Goal: Transaction & Acquisition: Purchase product/service

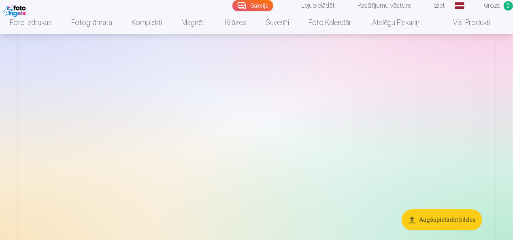
scroll to position [1191, 0]
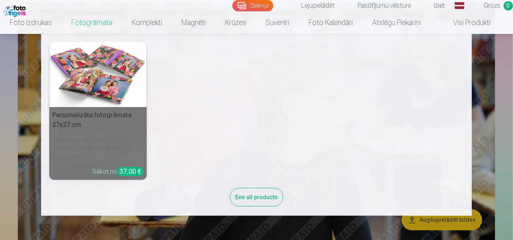
click at [89, 17] on link "Fotogrāmata" at bounding box center [92, 22] width 60 height 23
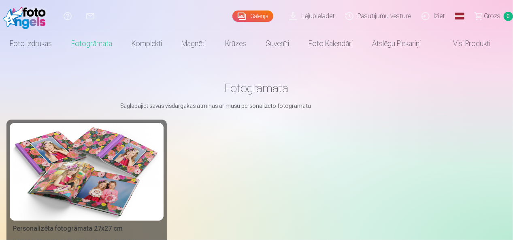
click at [128, 187] on img at bounding box center [86, 172] width 147 height 98
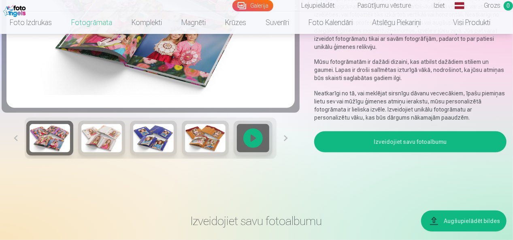
scroll to position [159, 0]
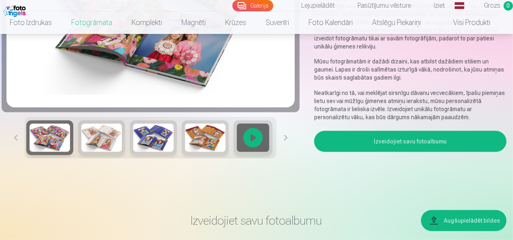
click at [360, 133] on button "Izveidojiet savu fotoalbumu" at bounding box center [410, 141] width 192 height 21
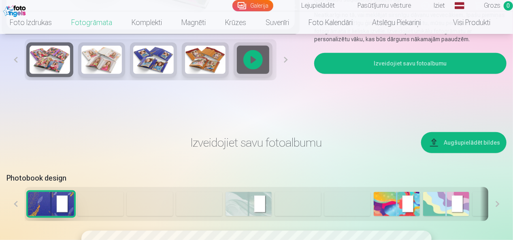
scroll to position [316, 0]
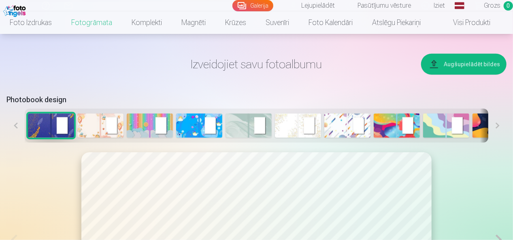
click at [109, 125] on img at bounding box center [100, 126] width 46 height 24
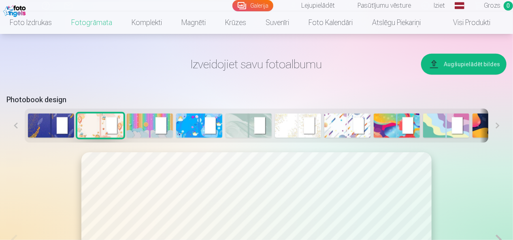
click at [250, 125] on img at bounding box center [248, 126] width 46 height 24
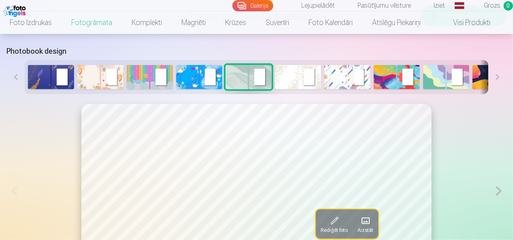
scroll to position [363, 0]
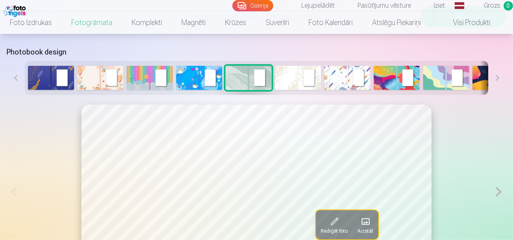
click at [498, 79] on button at bounding box center [497, 78] width 18 height 34
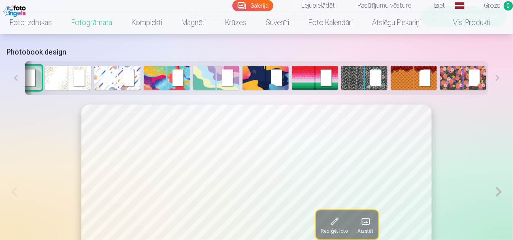
scroll to position [0, 231]
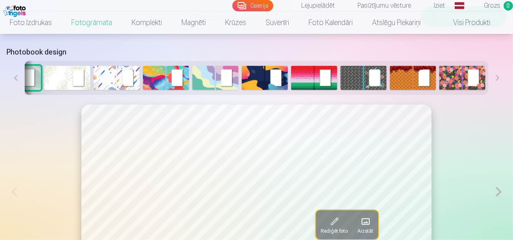
click at [498, 79] on button at bounding box center [497, 78] width 18 height 34
click at [59, 78] on img at bounding box center [67, 78] width 46 height 24
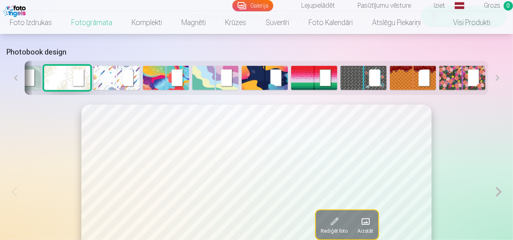
click at [15, 78] on button at bounding box center [15, 78] width 18 height 34
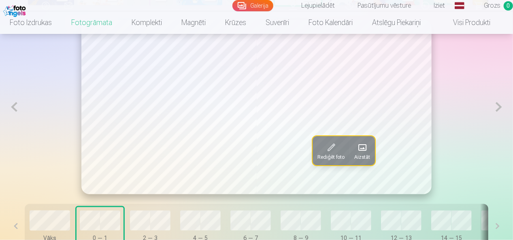
scroll to position [448, 0]
click at [500, 111] on button at bounding box center [498, 107] width 15 height 175
click at [330, 152] on span at bounding box center [330, 147] width 13 height 13
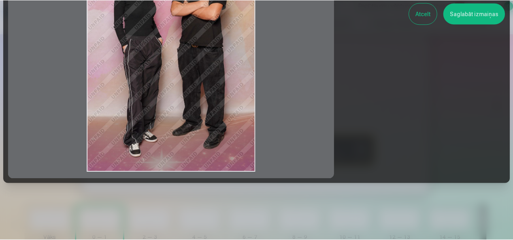
scroll to position [0, 0]
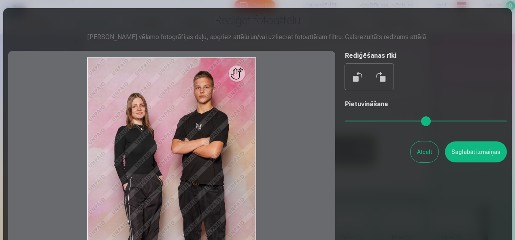
click at [353, 76] on button at bounding box center [357, 76] width 19 height 19
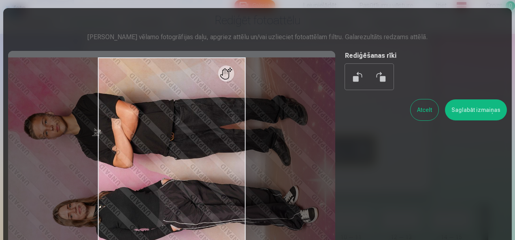
click at [373, 76] on button at bounding box center [380, 76] width 19 height 19
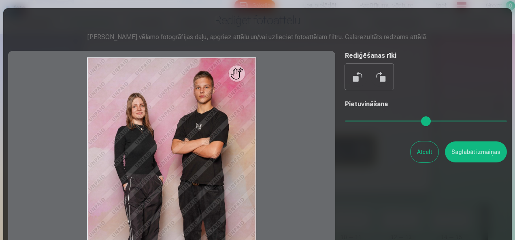
click at [420, 155] on button "Atcelt" at bounding box center [424, 152] width 28 height 21
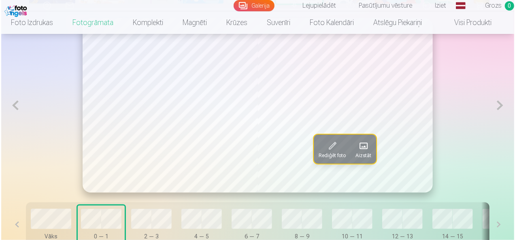
scroll to position [450, 0]
click at [361, 157] on span "Aizstāt" at bounding box center [362, 156] width 16 height 6
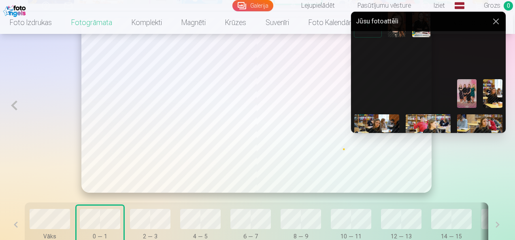
scroll to position [0, 0]
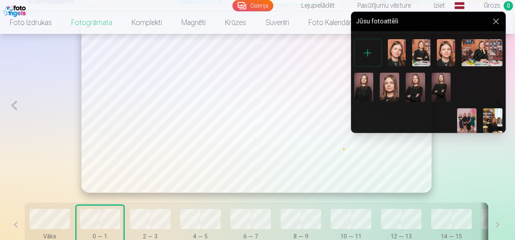
click at [439, 87] on img at bounding box center [440, 87] width 19 height 29
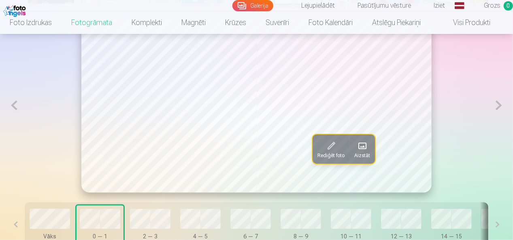
click at [365, 147] on span at bounding box center [361, 146] width 13 height 13
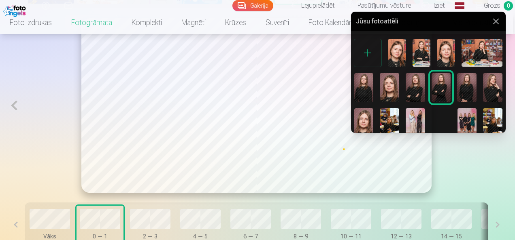
click at [491, 87] on img at bounding box center [492, 87] width 19 height 29
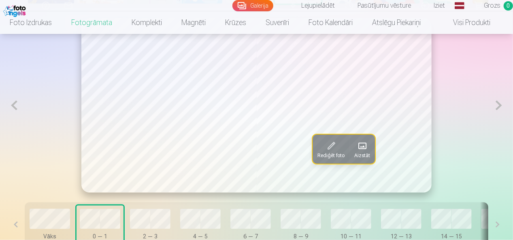
click at [363, 146] on span at bounding box center [361, 146] width 13 height 13
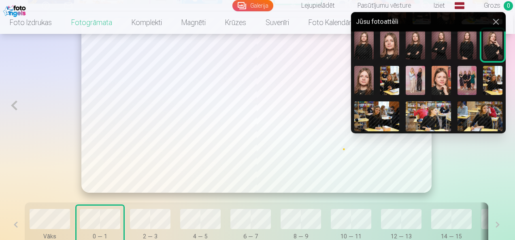
scroll to position [53, 0]
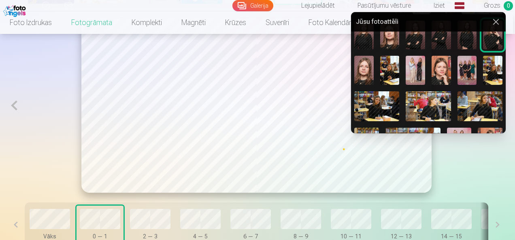
click at [376, 102] on img at bounding box center [376, 106] width 45 height 30
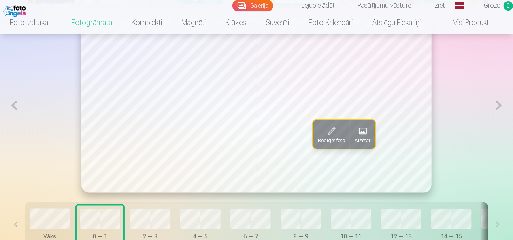
click at [368, 132] on span at bounding box center [362, 131] width 13 height 13
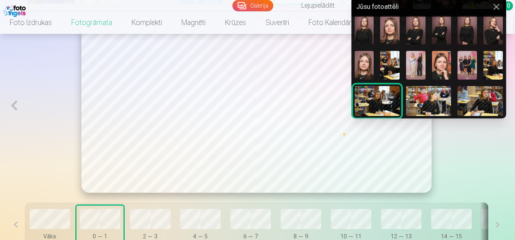
scroll to position [49, 0]
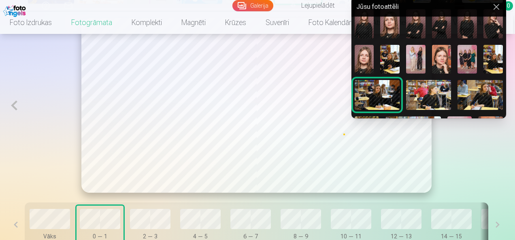
click at [427, 95] on img at bounding box center [428, 95] width 45 height 30
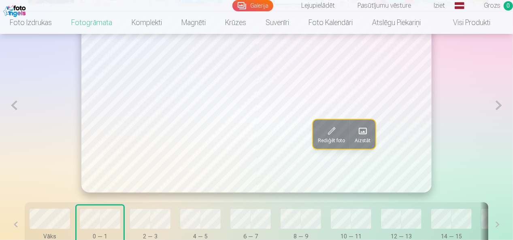
click at [499, 109] on button at bounding box center [498, 105] width 15 height 175
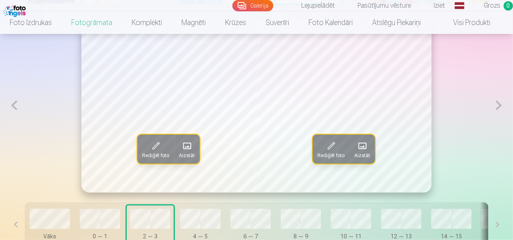
click at [193, 152] on span at bounding box center [186, 146] width 13 height 13
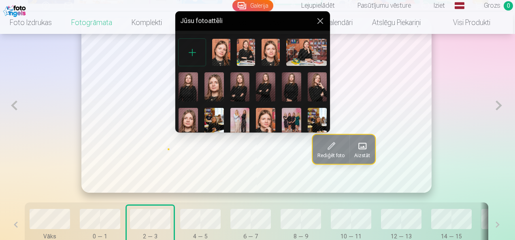
click at [290, 86] on img at bounding box center [291, 86] width 19 height 29
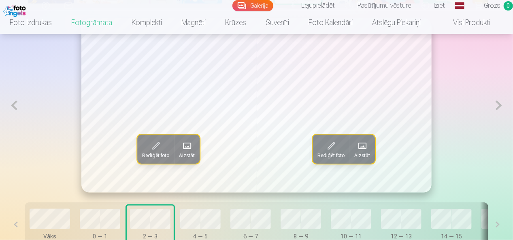
click at [361, 147] on span at bounding box center [361, 146] width 13 height 13
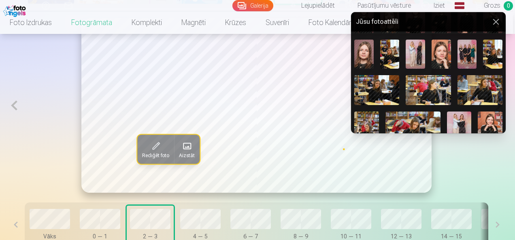
scroll to position [72, 0]
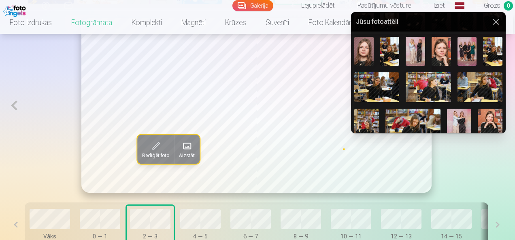
click at [489, 56] on img at bounding box center [492, 51] width 19 height 29
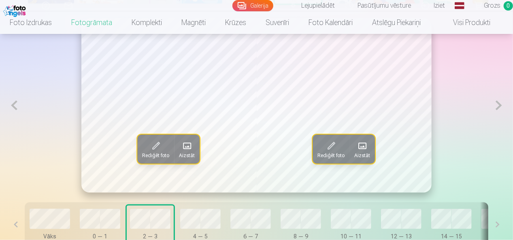
click at [366, 146] on span at bounding box center [361, 146] width 13 height 13
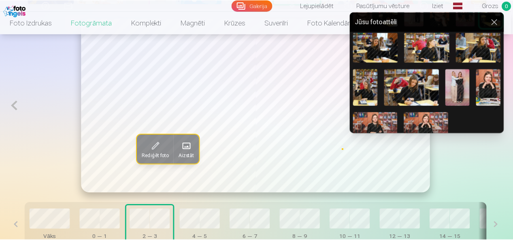
scroll to position [118, 0]
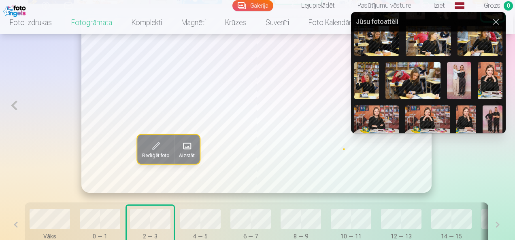
click at [371, 80] on img at bounding box center [366, 80] width 25 height 37
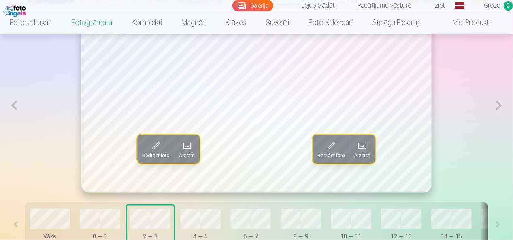
click at [496, 105] on button at bounding box center [498, 105] width 15 height 175
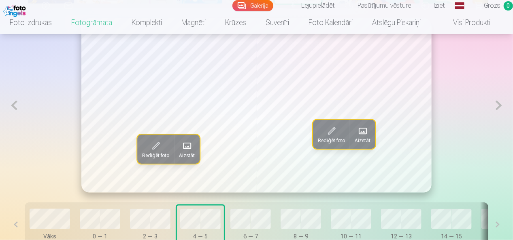
click at [185, 149] on span at bounding box center [186, 146] width 13 height 13
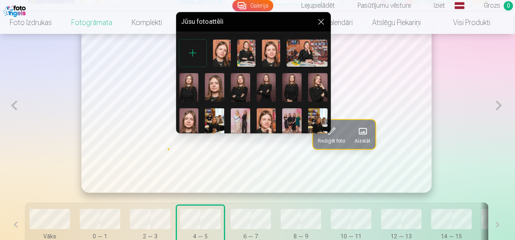
click at [245, 51] on img at bounding box center [246, 53] width 18 height 27
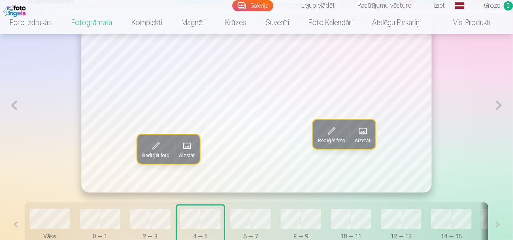
click at [501, 106] on button at bounding box center [498, 105] width 15 height 175
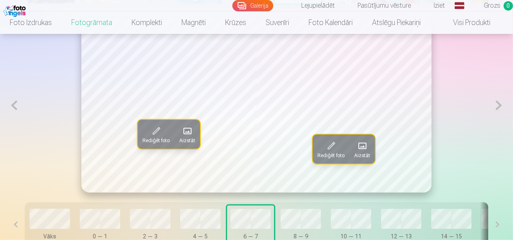
click at [13, 107] on button at bounding box center [13, 105] width 15 height 175
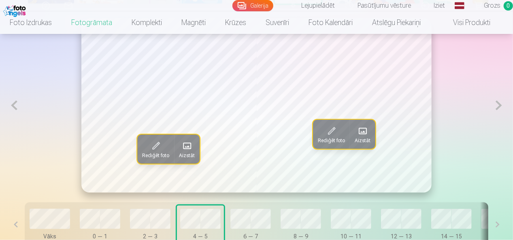
click at [500, 106] on button at bounding box center [498, 105] width 15 height 175
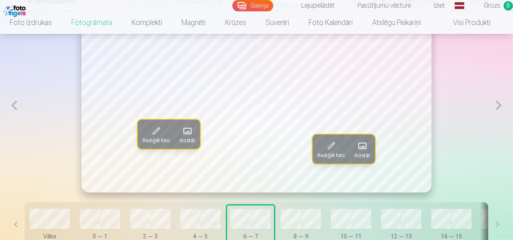
click at [157, 139] on span "Rediģēt foto" at bounding box center [155, 141] width 27 height 6
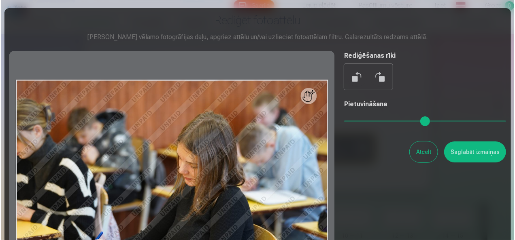
scroll to position [451, 0]
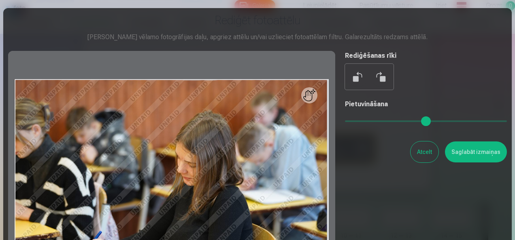
click at [424, 152] on button "Atcelt" at bounding box center [424, 152] width 28 height 21
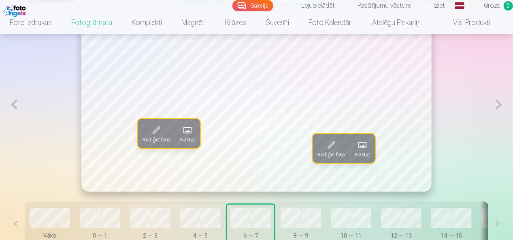
click at [190, 140] on span "Aizstāt" at bounding box center [187, 140] width 16 height 6
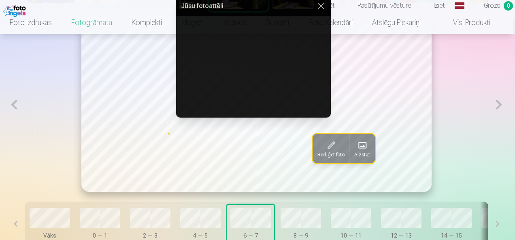
scroll to position [351, 0]
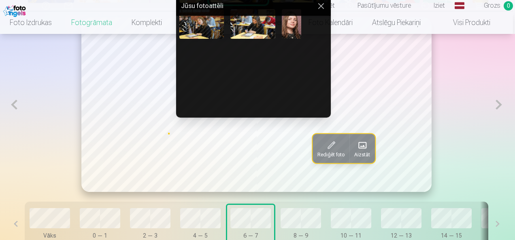
click at [259, 87] on img at bounding box center [252, 96] width 45 height 30
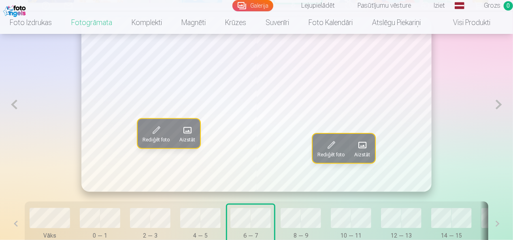
click at [363, 147] on span at bounding box center [361, 145] width 13 height 13
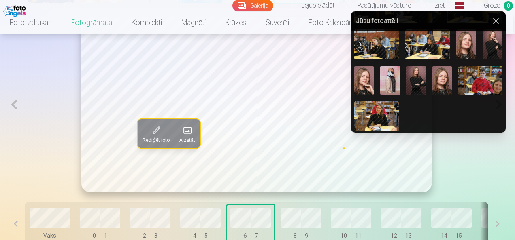
scroll to position [350, 0]
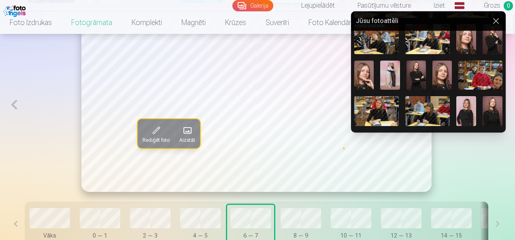
click at [467, 109] on img at bounding box center [466, 111] width 20 height 30
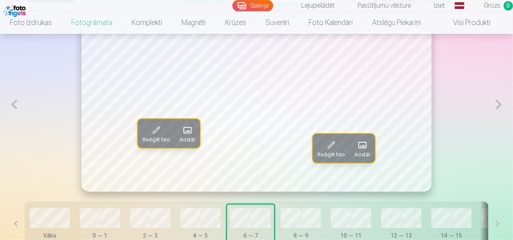
click at [190, 137] on span at bounding box center [187, 130] width 13 height 13
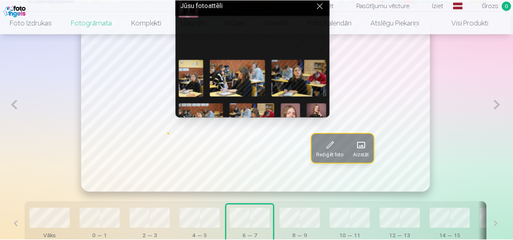
scroll to position [256, 0]
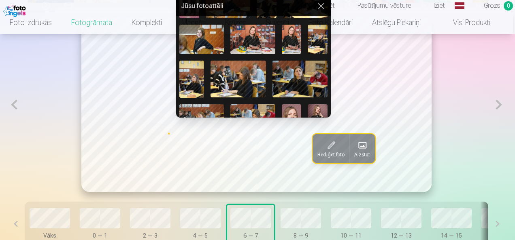
click at [207, 34] on img at bounding box center [201, 40] width 45 height 30
